Goal: Information Seeking & Learning: Learn about a topic

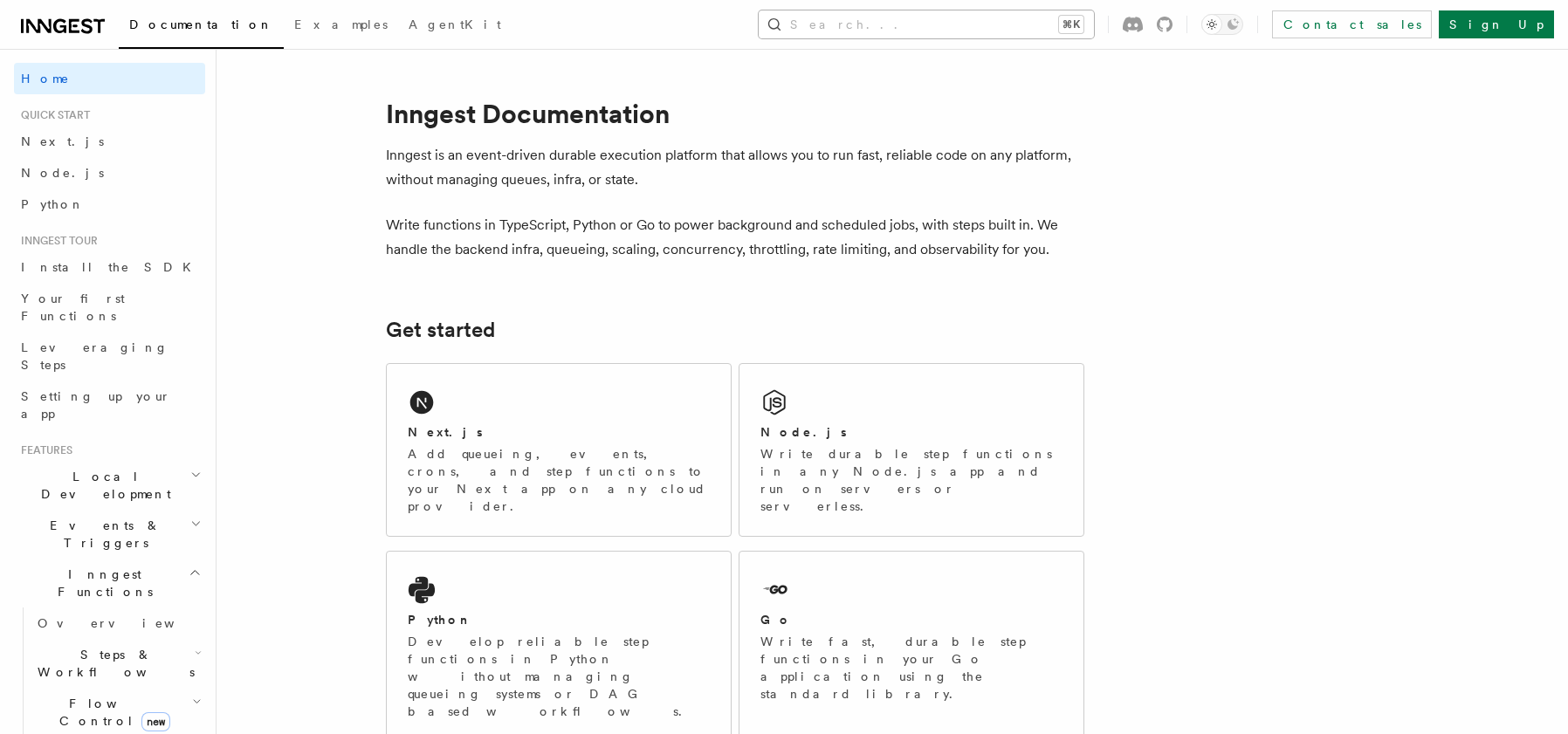
click at [1044, 24] on button "Search... ⌘K" at bounding box center [926, 25] width 335 height 28
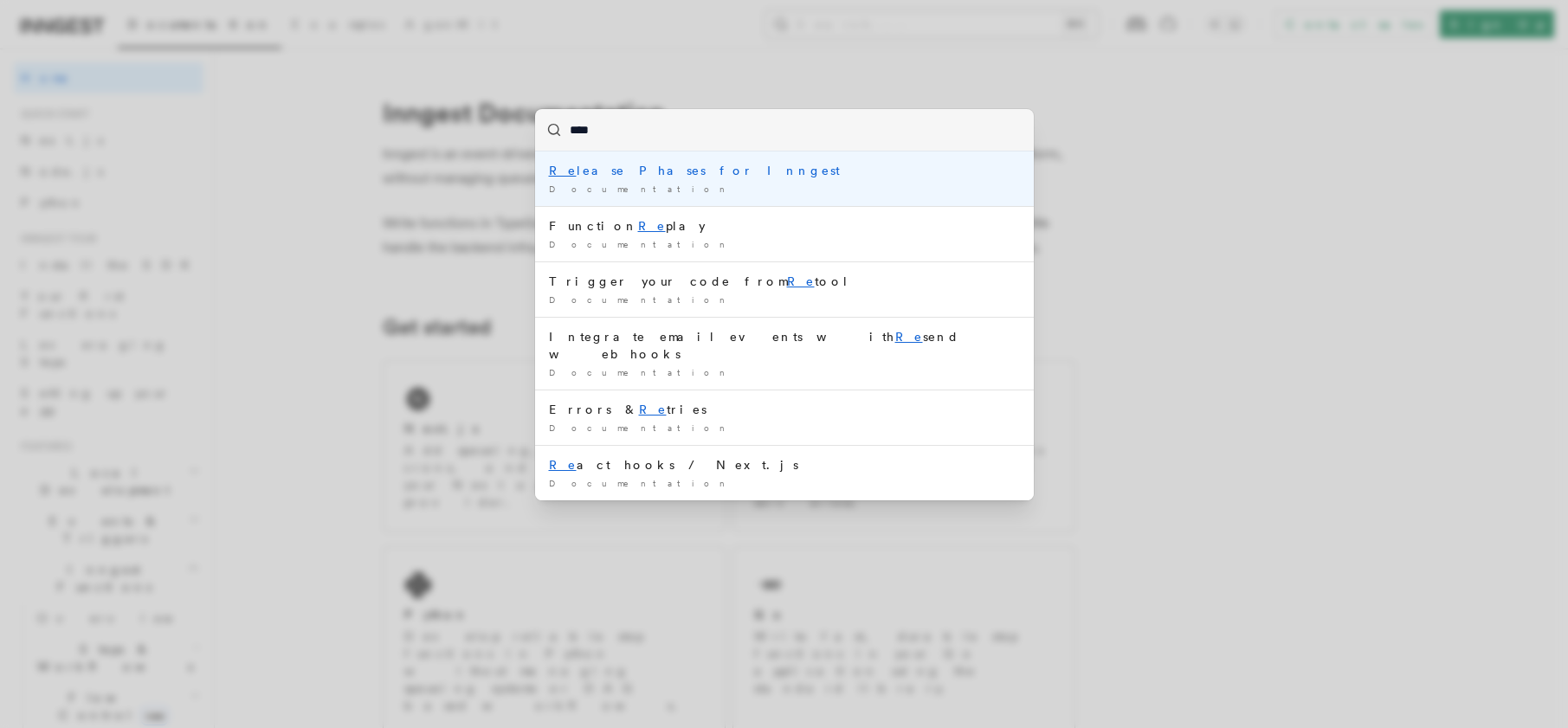
type input "*****"
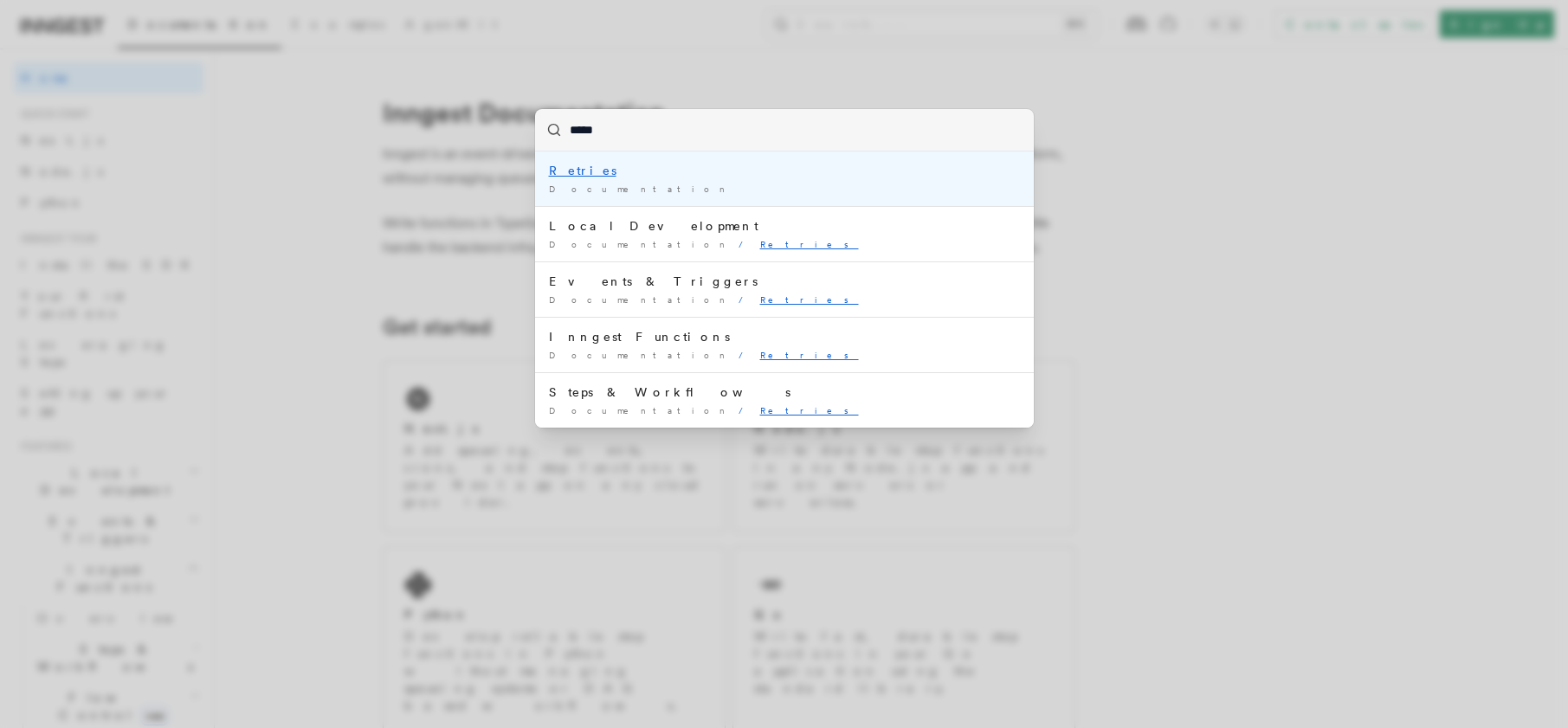
click at [669, 190] on div "Documentation /" at bounding box center [784, 190] width 471 height 13
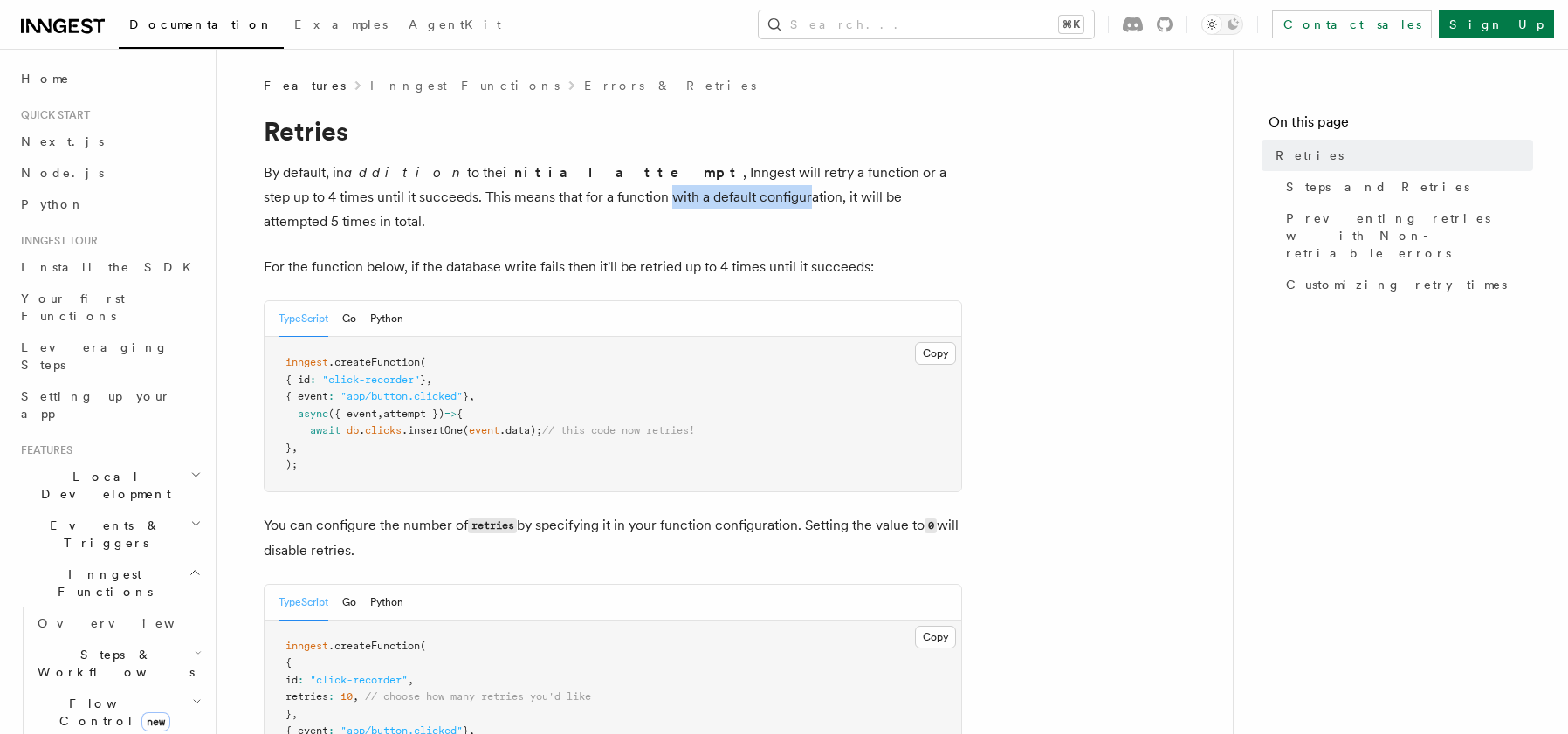
drag, startPoint x: 449, startPoint y: 198, endPoint x: 590, endPoint y: 194, distance: 141.1
click at [590, 194] on p "By default, in addition to the initial attempt , Inngest will retry a function …" at bounding box center [613, 198] width 698 height 74
click at [642, 197] on p "By default, in addition to the initial attempt , Inngest will retry a function …" at bounding box center [613, 198] width 698 height 74
drag, startPoint x: 352, startPoint y: 245, endPoint x: 484, endPoint y: 247, distance: 132.0
click at [484, 254] on p "For the function below, if the database write fails then it'll be retried up to…" at bounding box center [613, 267] width 698 height 25
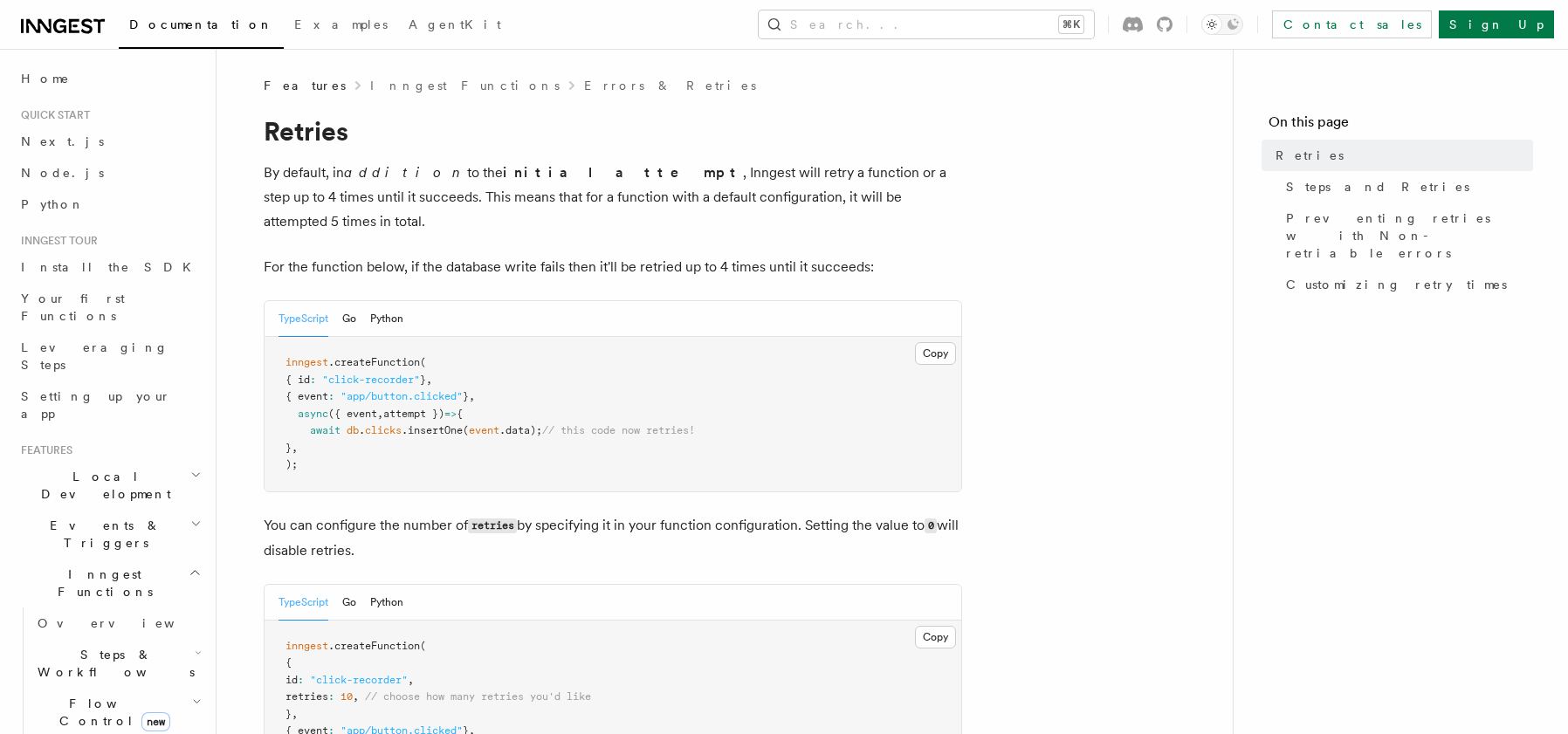
click at [571, 254] on p "For the function below, if the database write fails then it'll be retried up to…" at bounding box center [613, 267] width 698 height 25
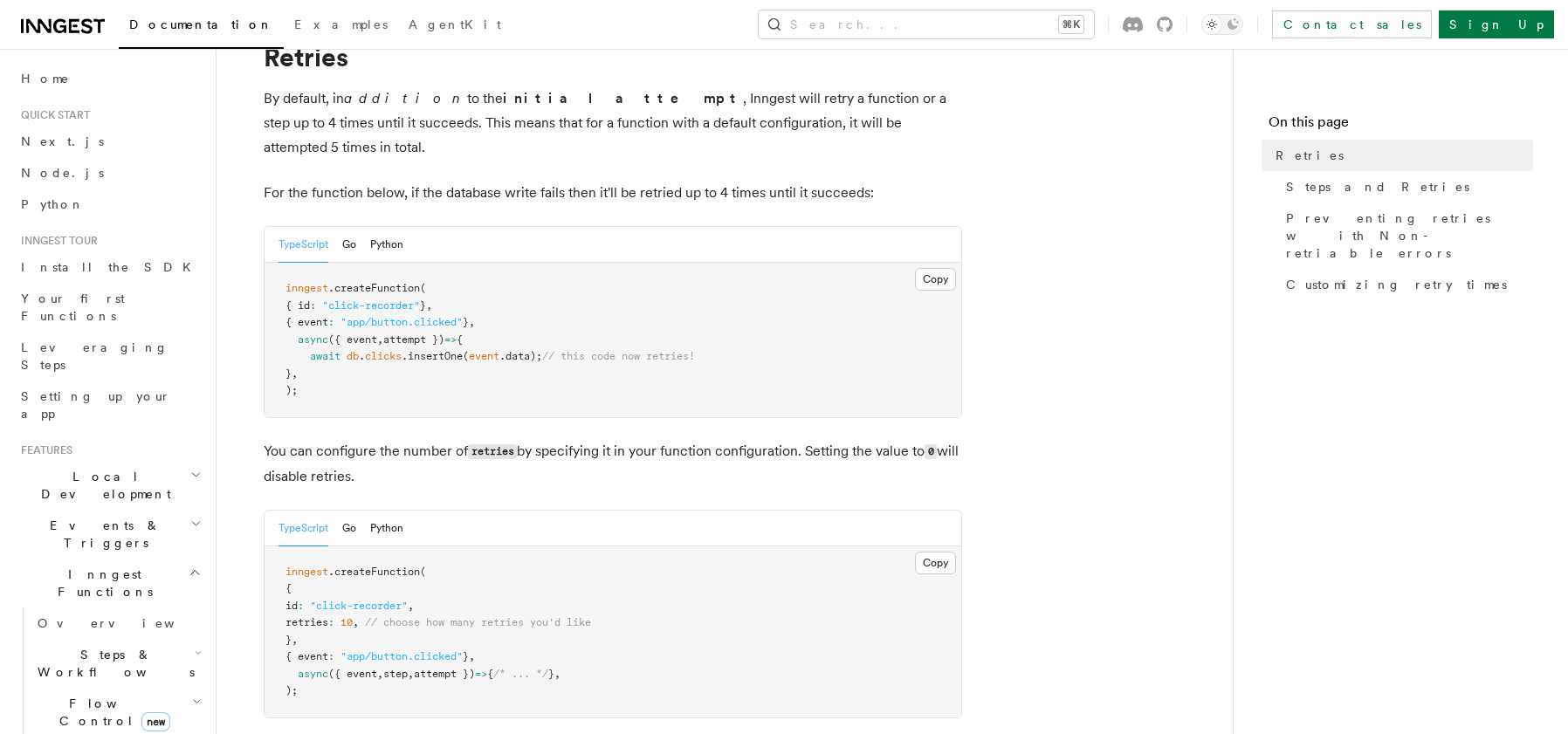
scroll to position [77, 0]
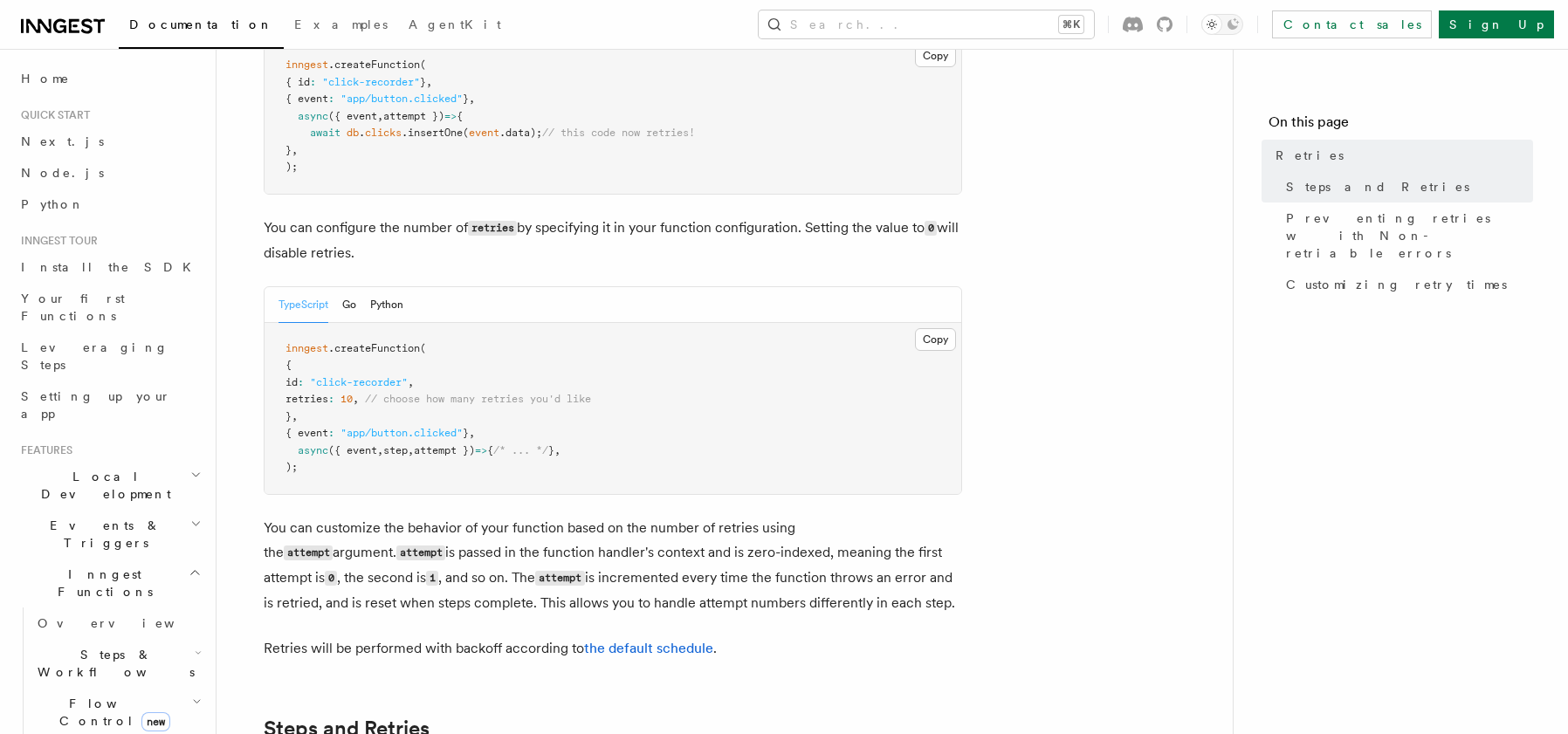
scroll to position [314, 0]
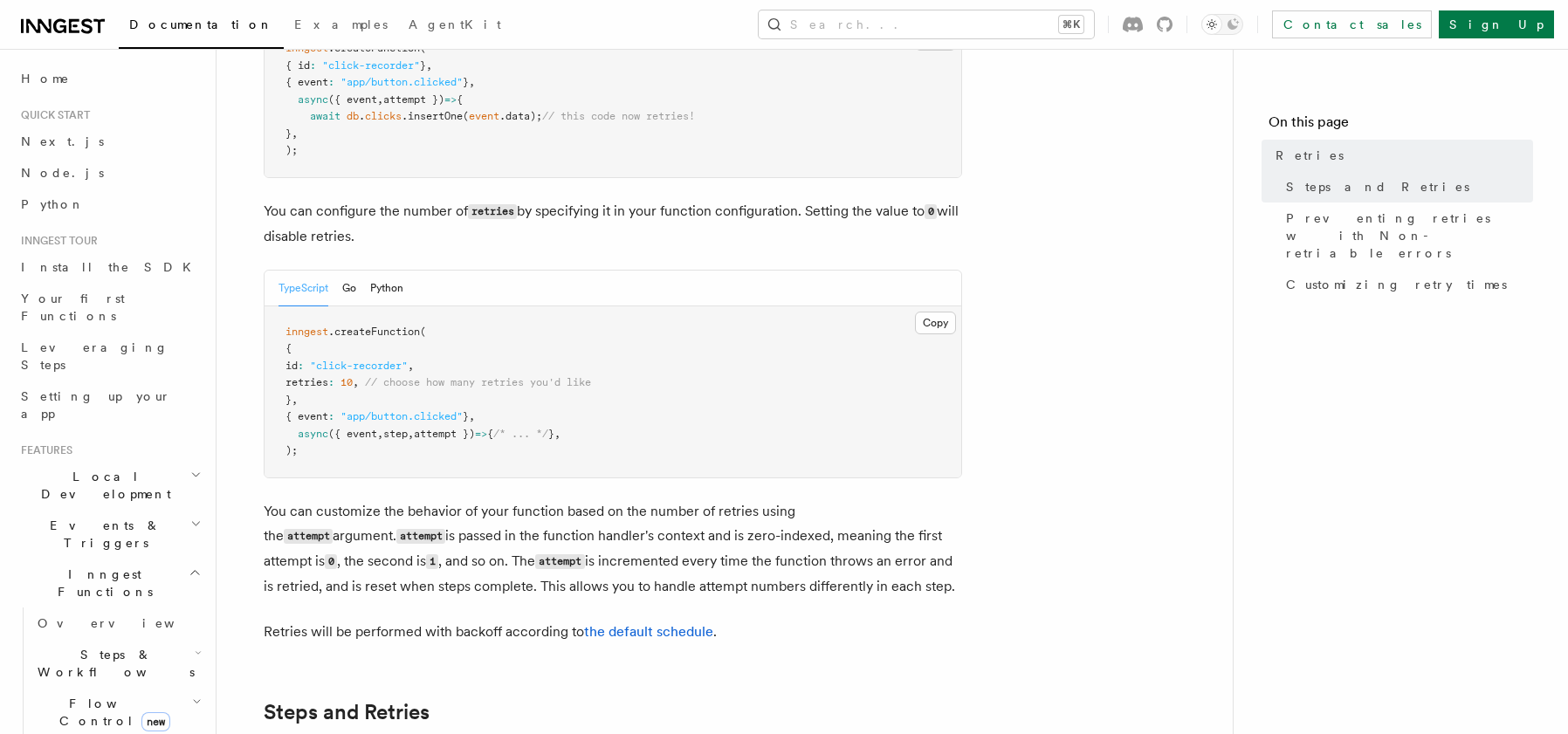
click at [654, 219] on p "You can configure the number of retries by specifying it in your function confi…" at bounding box center [613, 223] width 698 height 50
click at [520, 199] on p "You can configure the number of retries by specifying it in your function confi…" at bounding box center [613, 223] width 698 height 50
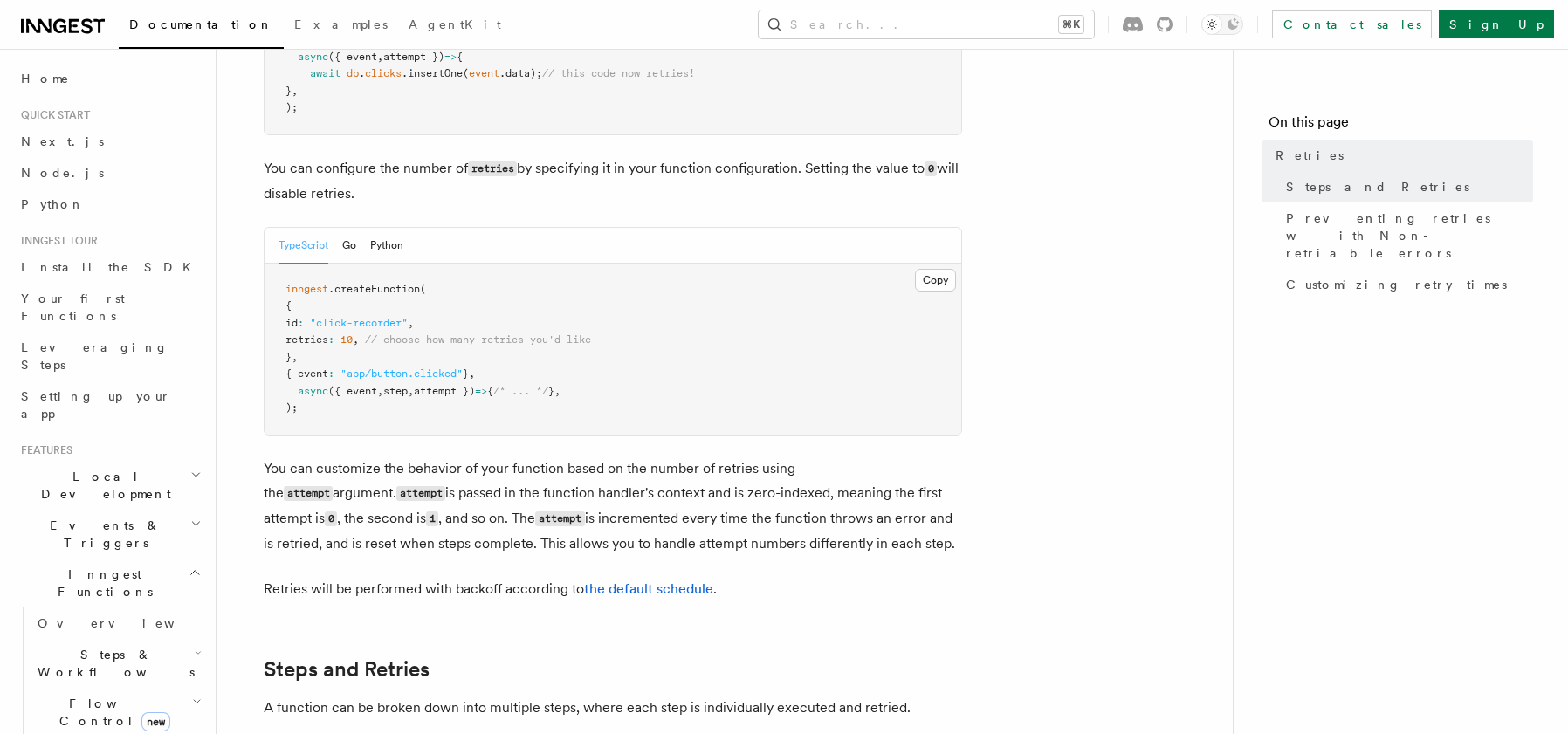
click at [516, 170] on p "You can configure the number of retries by specifying it in your function confi…" at bounding box center [613, 181] width 698 height 50
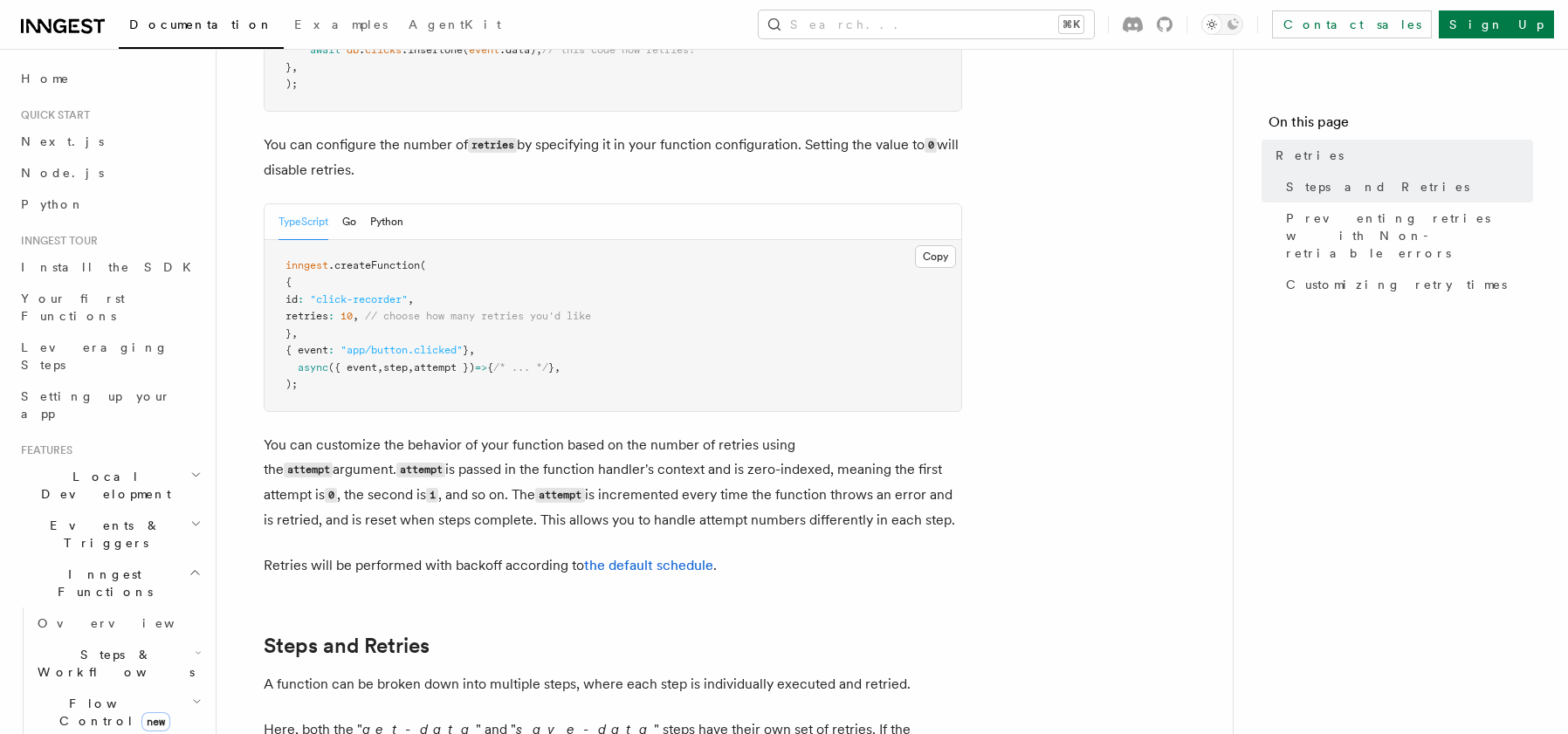
scroll to position [383, 0]
click at [520, 144] on p "You can configure the number of retries by specifying it in your function confi…" at bounding box center [613, 154] width 698 height 50
click at [268, 143] on p "You can configure the number of retries by specifying it in your function confi…" at bounding box center [613, 154] width 698 height 50
click at [269, 141] on p "You can configure the number of retries by specifying it in your function confi…" at bounding box center [613, 154] width 698 height 50
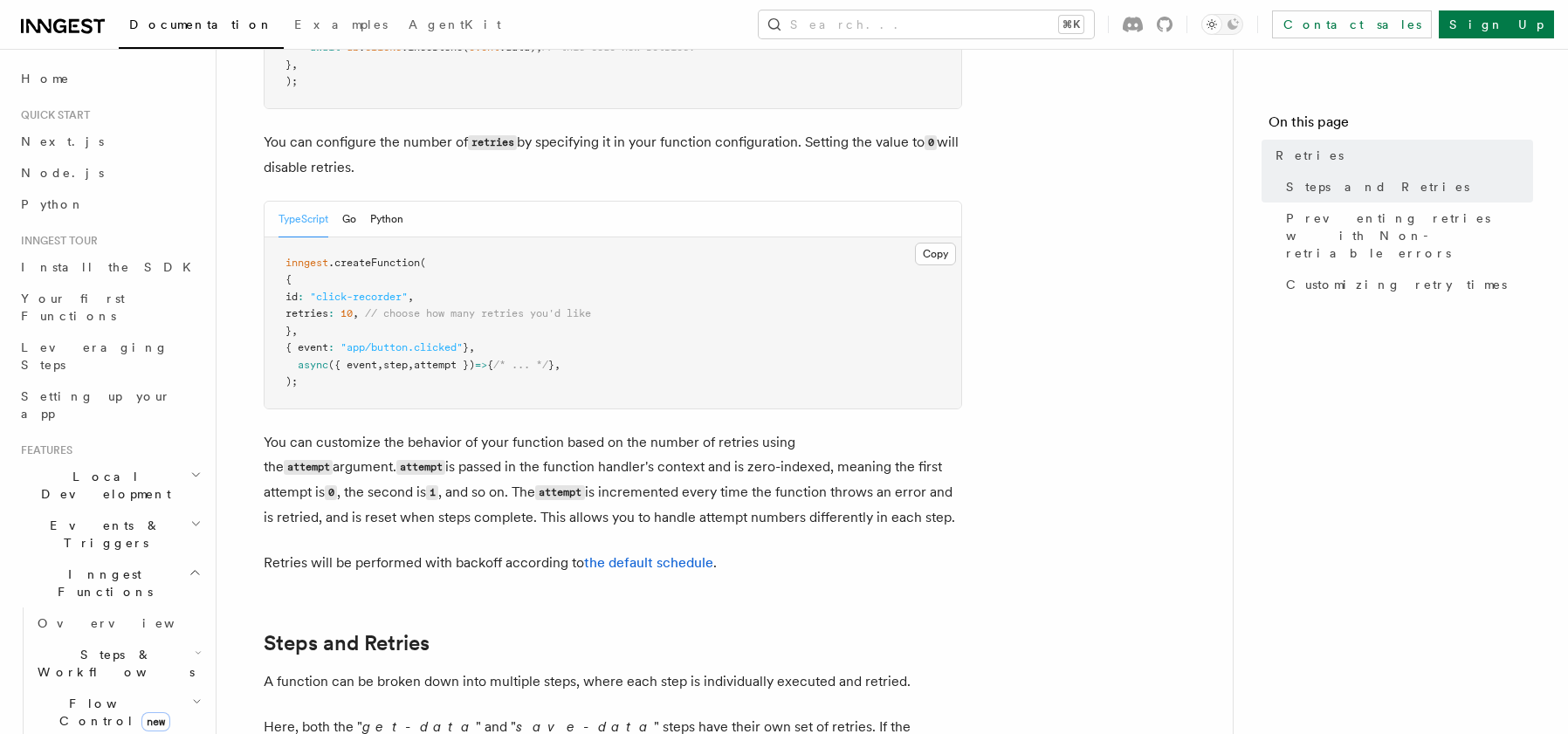
drag, startPoint x: 382, startPoint y: 133, endPoint x: 412, endPoint y: 133, distance: 30.0
click at [382, 134] on p "You can configure the number of retries by specifying it in your function confi…" at bounding box center [613, 154] width 698 height 50
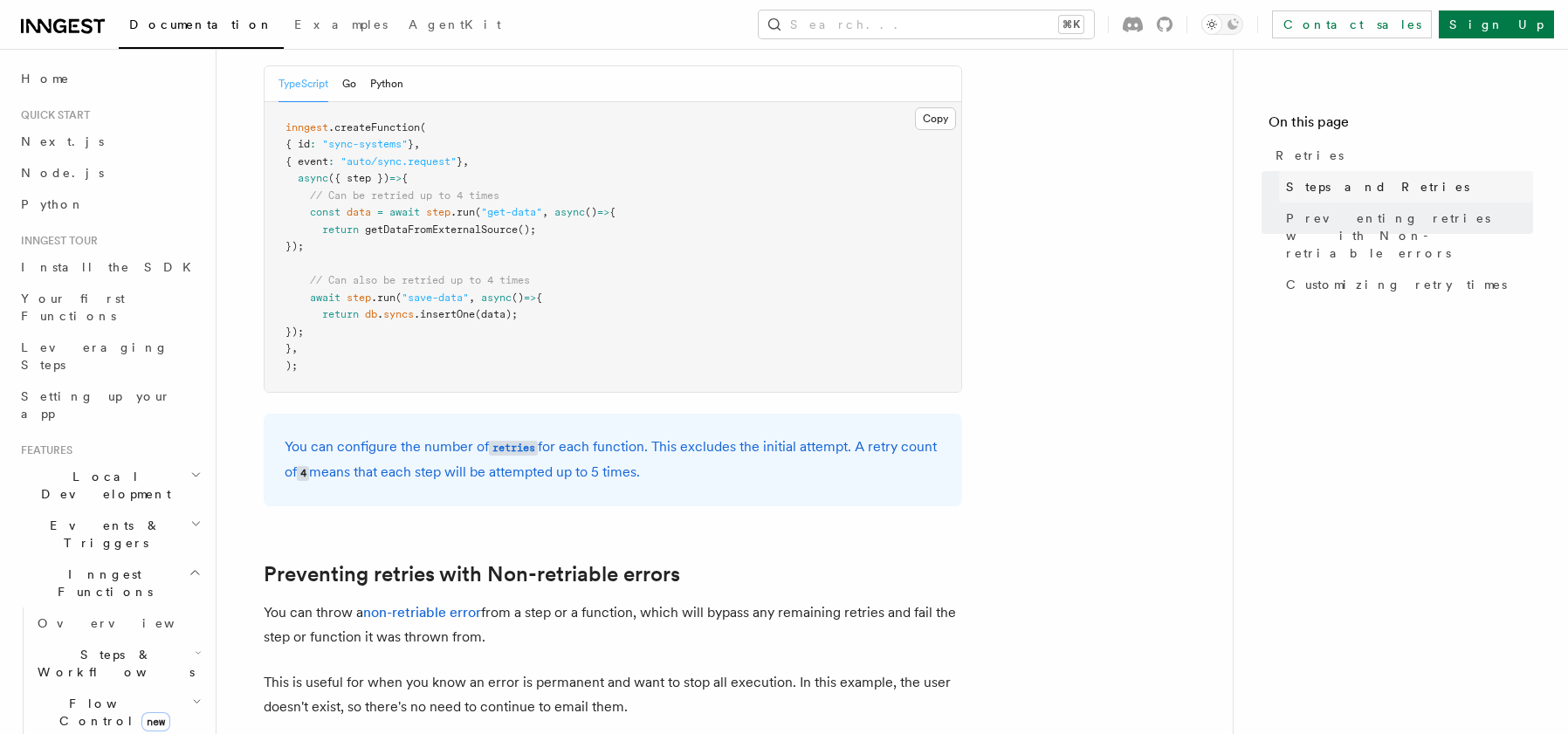
click at [1312, 180] on span "Steps and Retries" at bounding box center [1378, 186] width 184 height 17
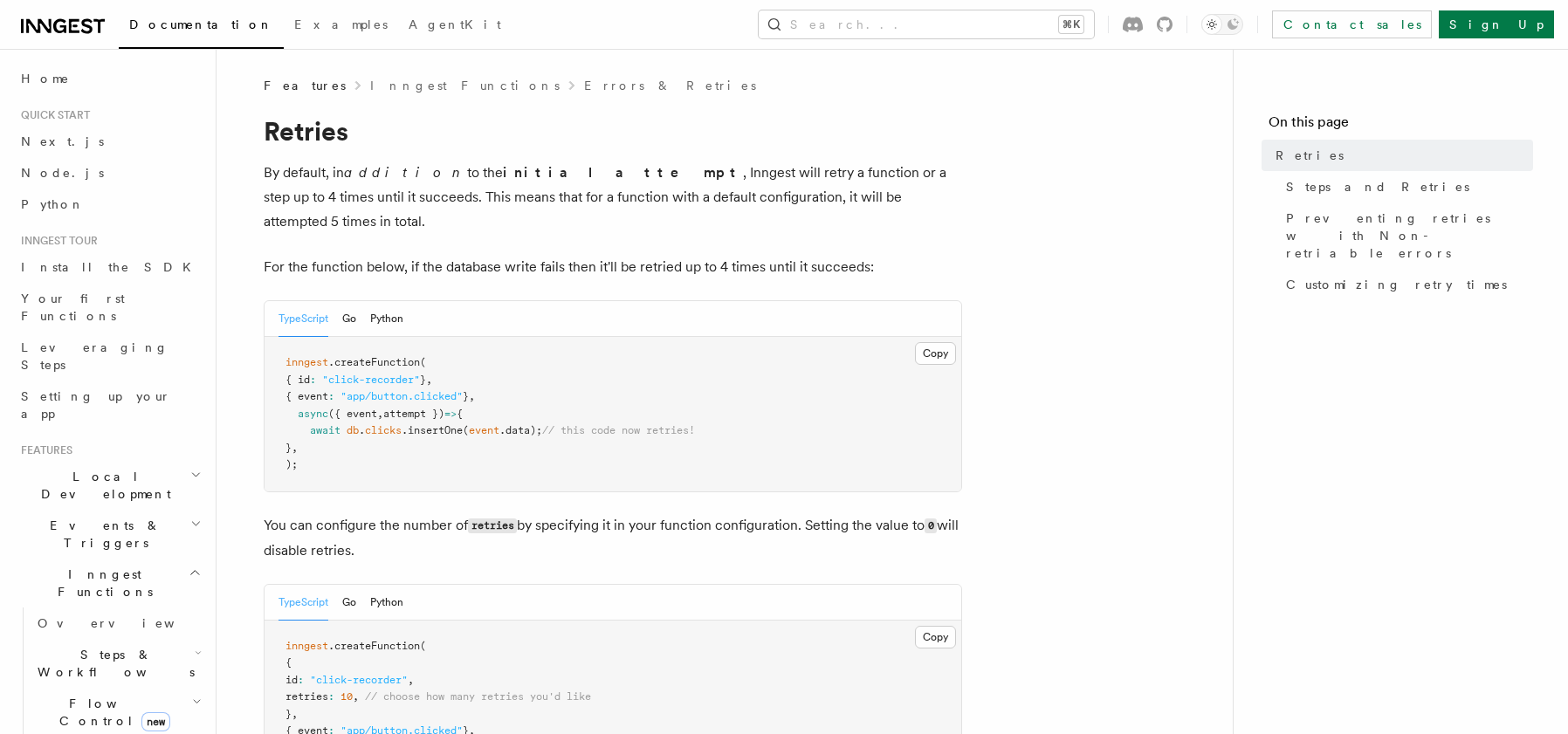
click at [543, 195] on p "By default, in addition to the initial attempt , Inngest will retry a function …" at bounding box center [613, 198] width 698 height 74
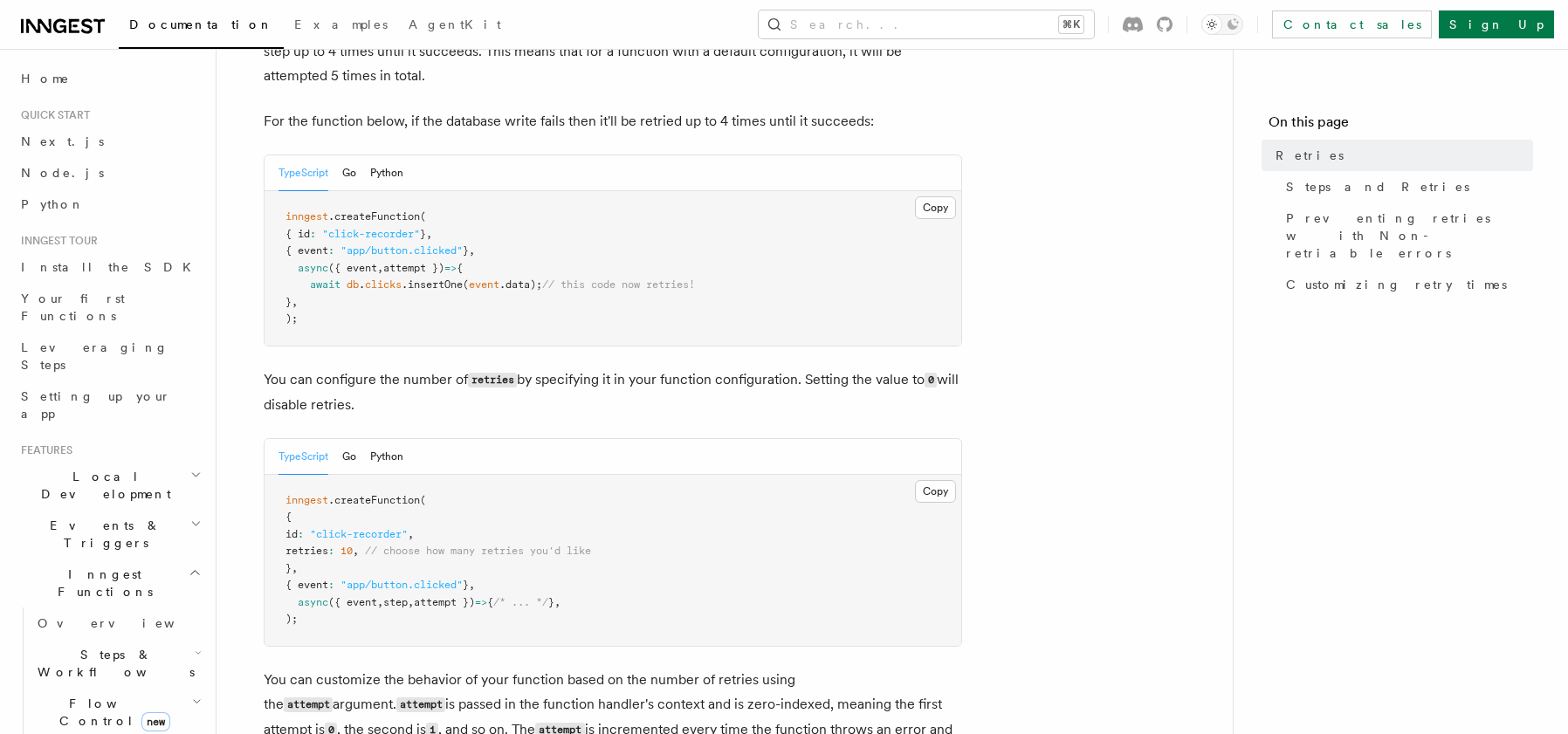
scroll to position [149, 0]
drag, startPoint x: 661, startPoint y: 356, endPoint x: 659, endPoint y: 366, distance: 10.2
click at [659, 366] on p "You can configure the number of retries by specifying it in your function confi…" at bounding box center [613, 390] width 698 height 50
click at [563, 365] on p "You can configure the number of retries by specifying it in your function confi…" at bounding box center [613, 390] width 698 height 50
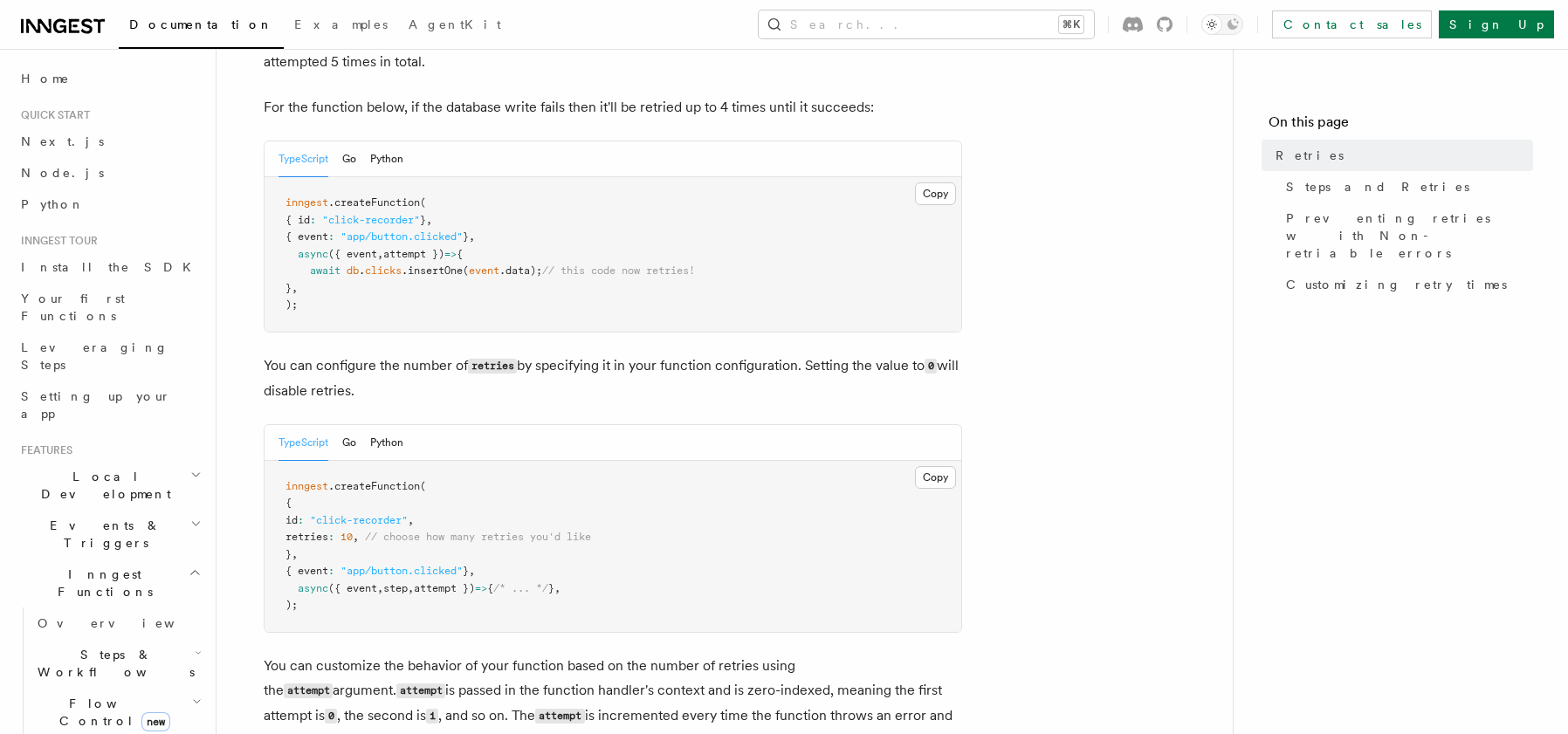
scroll to position [162, 0]
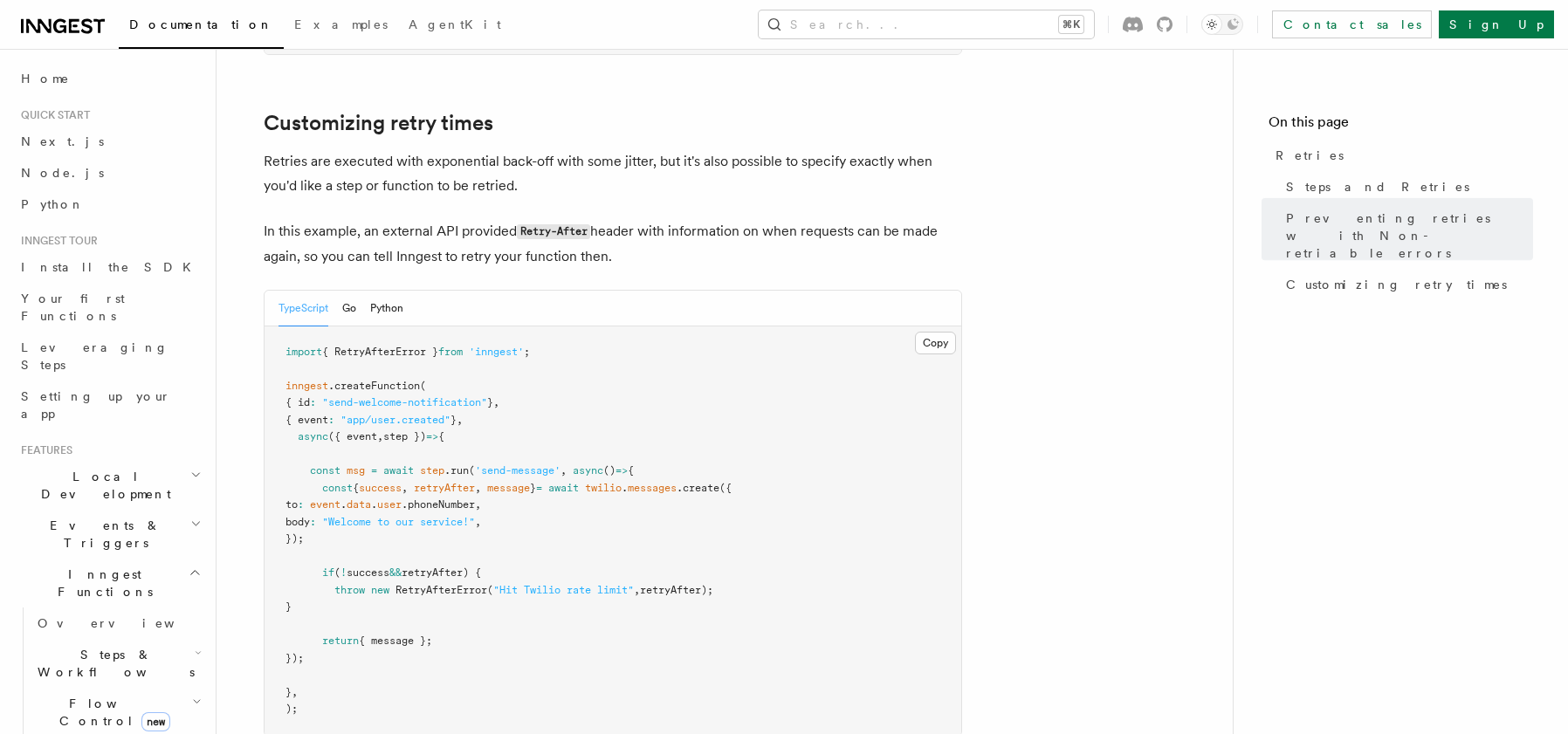
scroll to position [2255, 0]
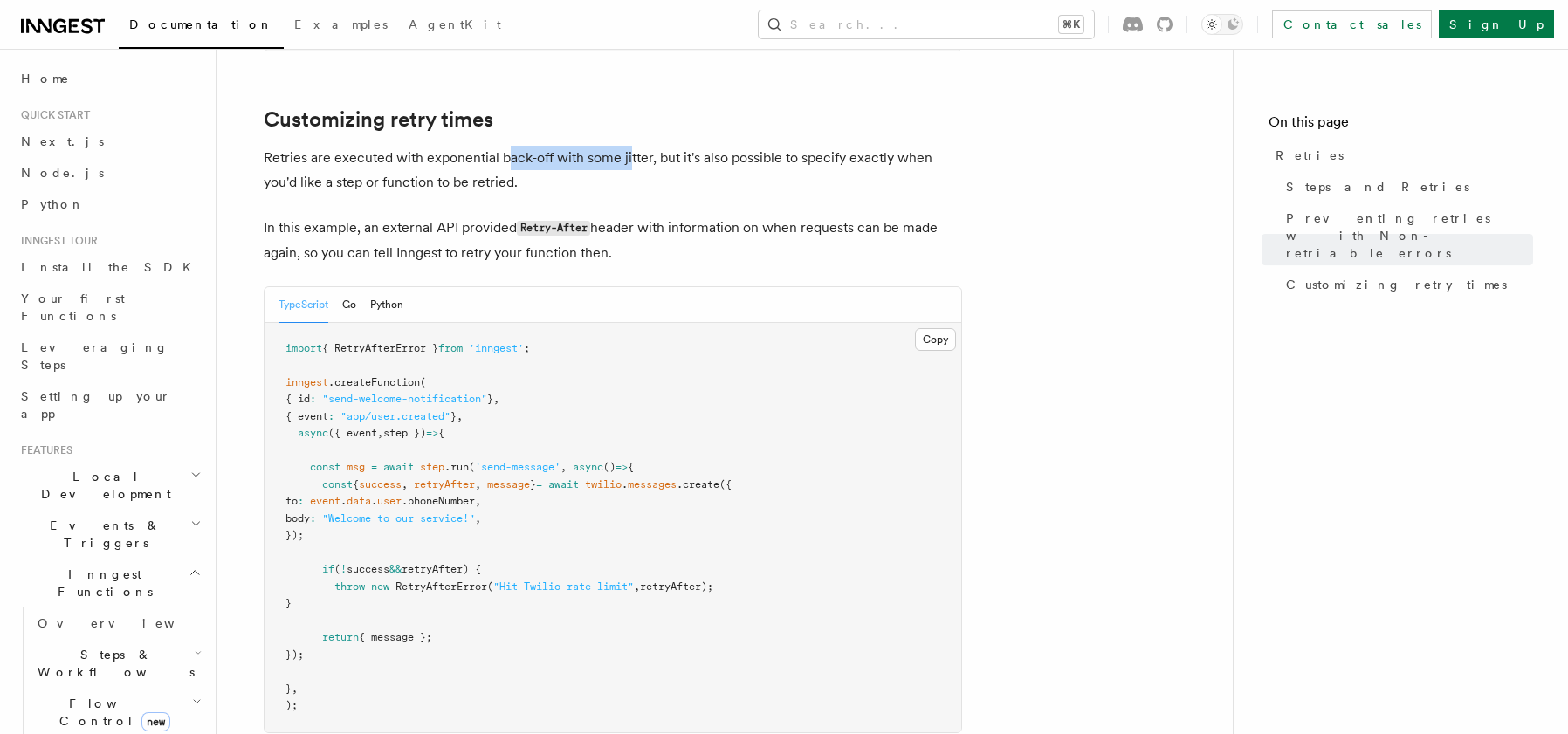
drag, startPoint x: 503, startPoint y: 131, endPoint x: 629, endPoint y: 139, distance: 126.3
click at [629, 146] on p "Retries are executed with exponential back-off with some jitter, but it's also …" at bounding box center [613, 170] width 698 height 49
click at [683, 146] on p "Retries are executed with exponential back-off with some jitter, but it's also …" at bounding box center [613, 170] width 698 height 49
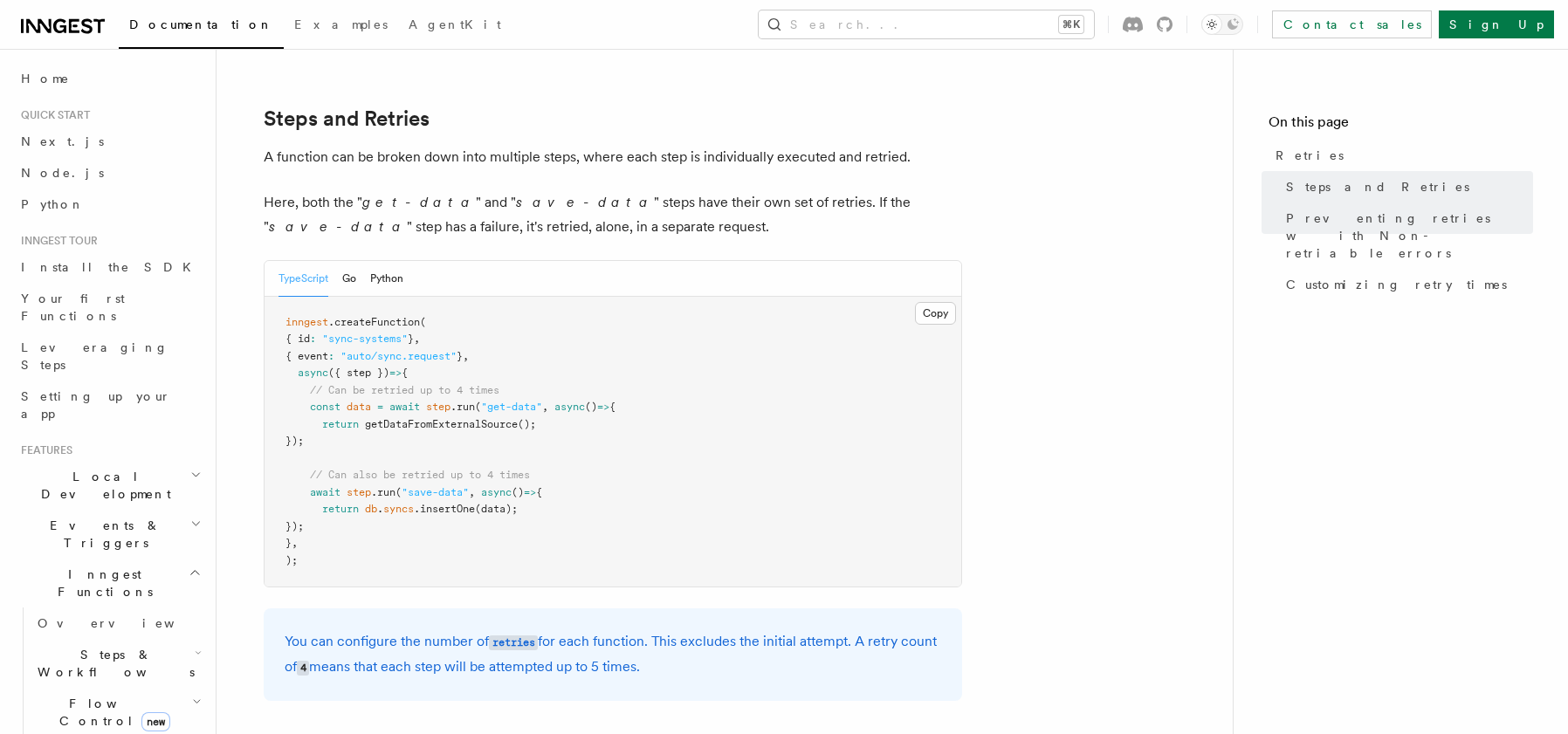
scroll to position [887, 0]
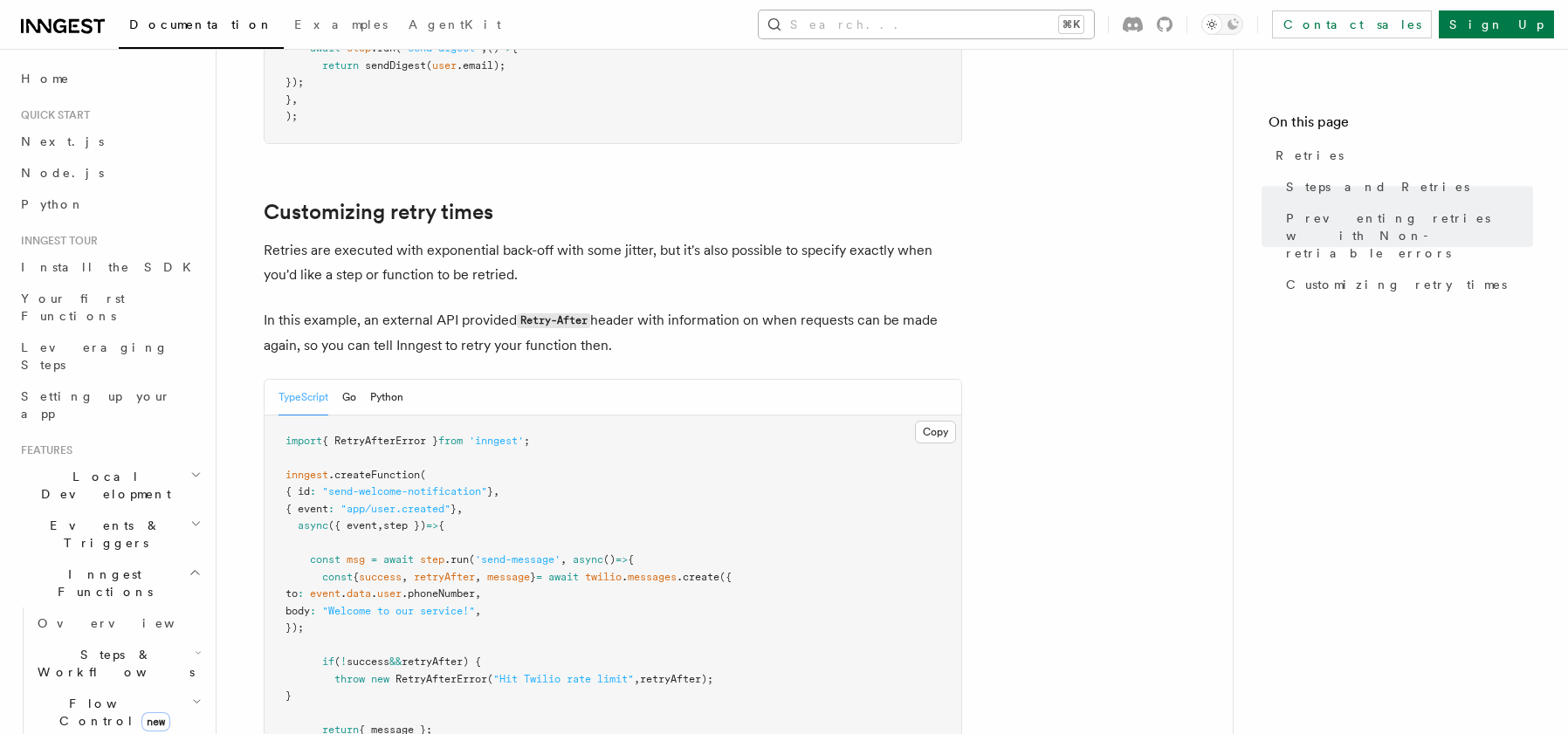
scroll to position [2255, 0]
